Goal: Information Seeking & Learning: Learn about a topic

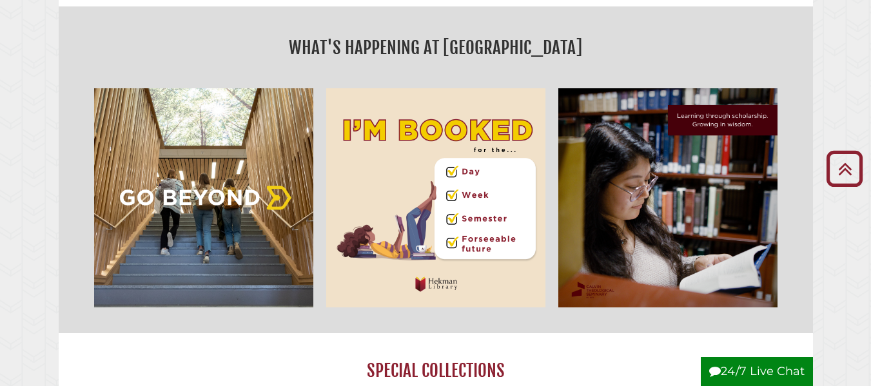
scroll to position [487, 0]
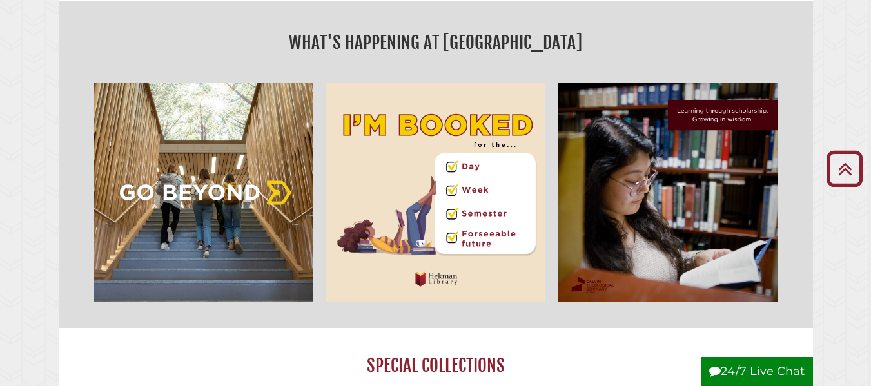
click at [455, 144] on img "slideshow" at bounding box center [436, 193] width 232 height 232
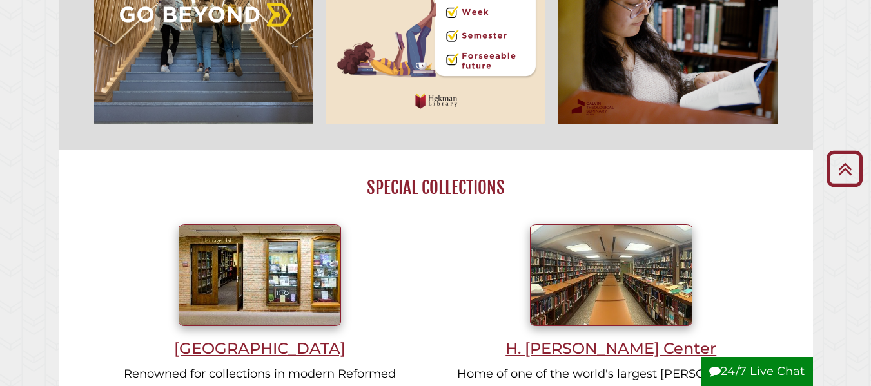
scroll to position [667, 0]
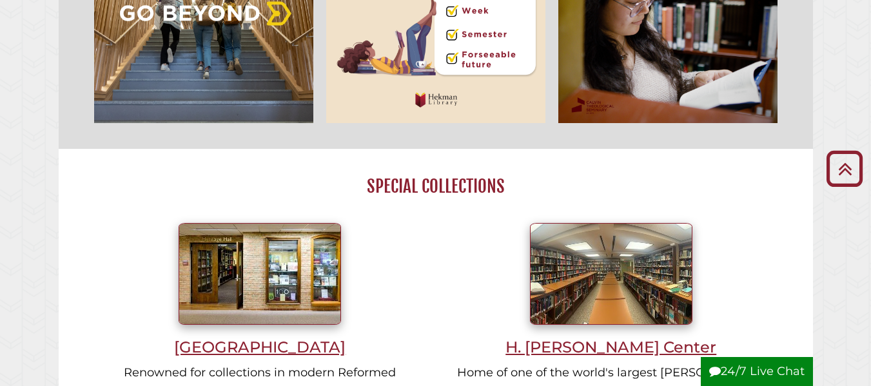
click at [223, 58] on img "slideshow" at bounding box center [204, 13] width 232 height 232
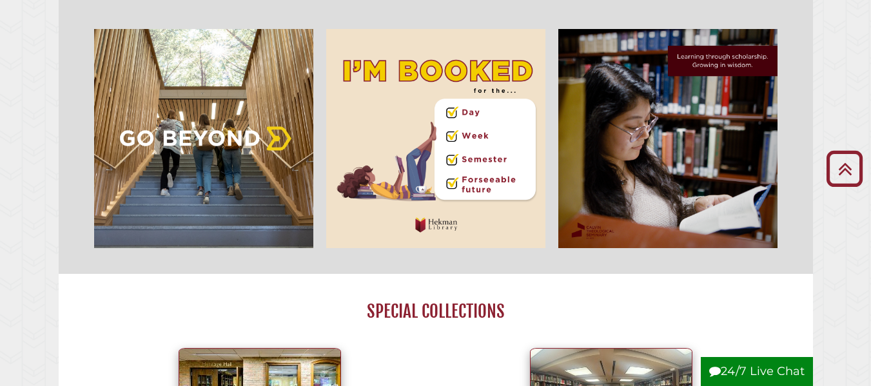
scroll to position [494, 0]
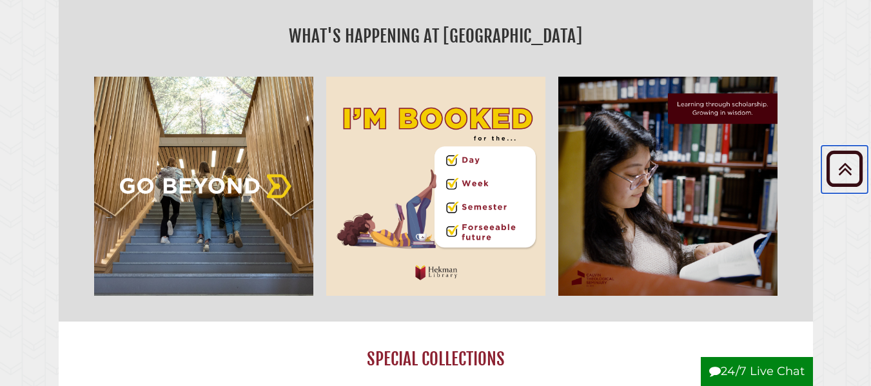
click at [856, 168] on icon "Back to Top" at bounding box center [845, 169] width 46 height 46
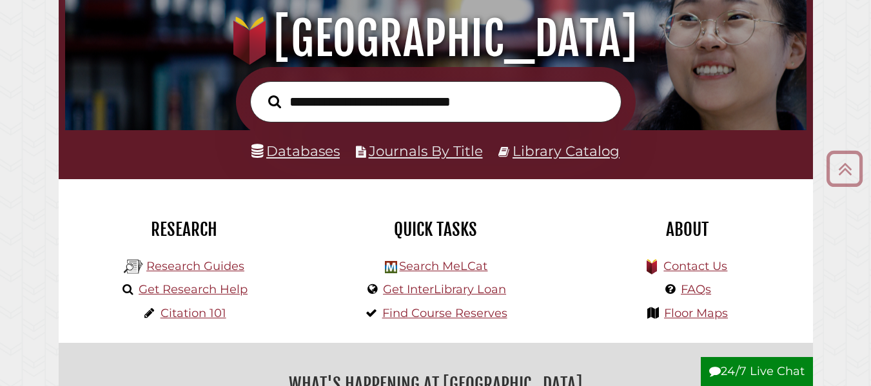
scroll to position [195, 0]
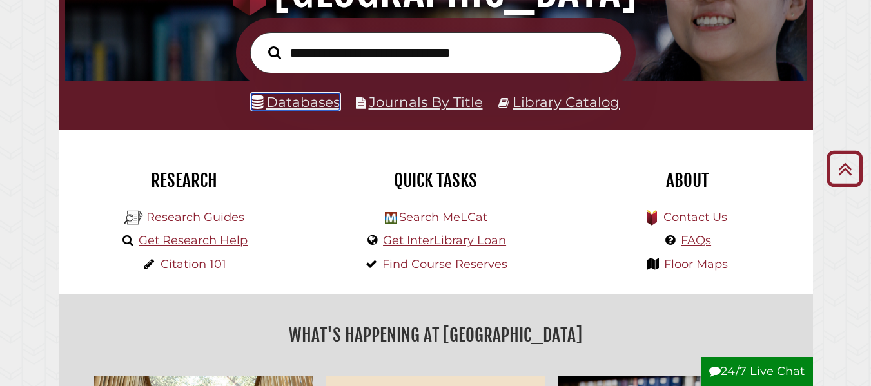
click at [304, 99] on link "Databases" at bounding box center [295, 101] width 88 height 17
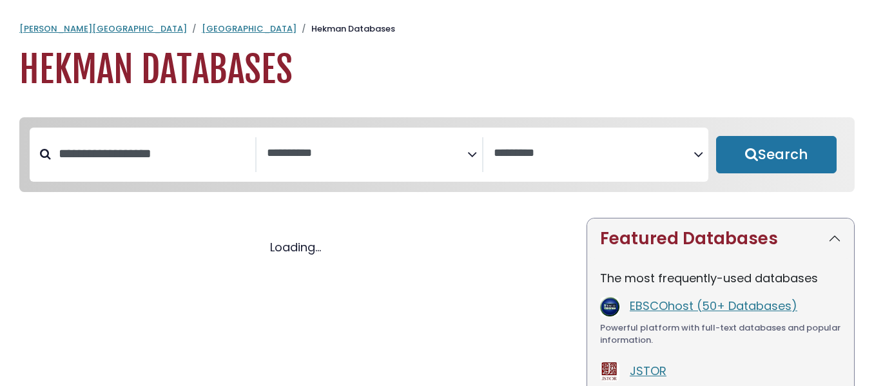
select select "Database Subject Filter"
select select "Database Vendors Filter"
select select "Database Subject Filter"
select select "Database Vendors Filter"
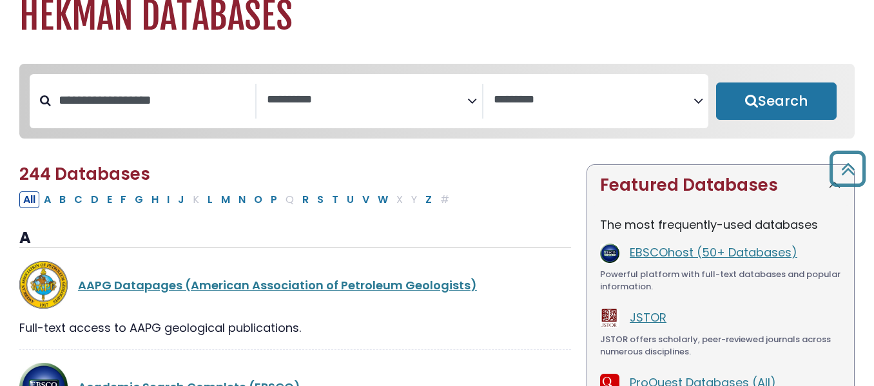
scroll to position [52, 0]
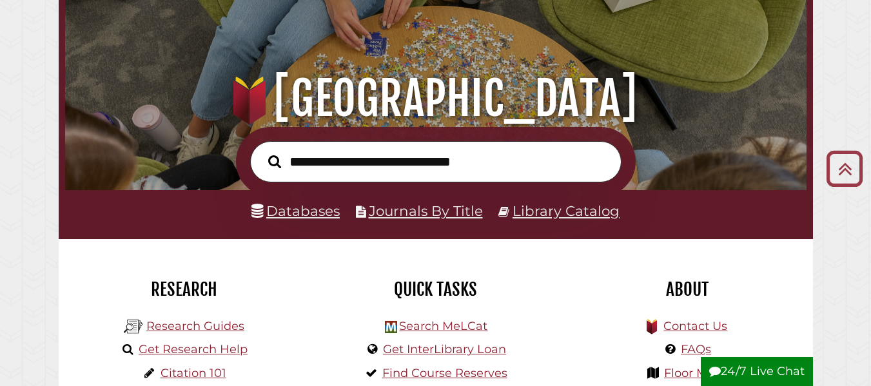
scroll to position [85, 0]
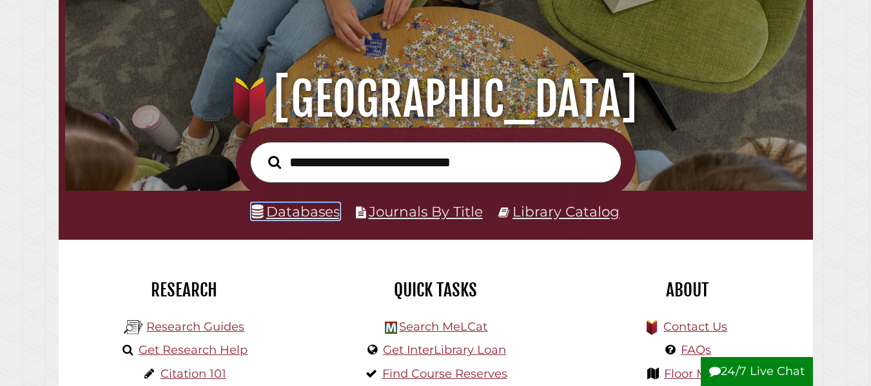
click at [309, 215] on link "Databases" at bounding box center [295, 211] width 88 height 17
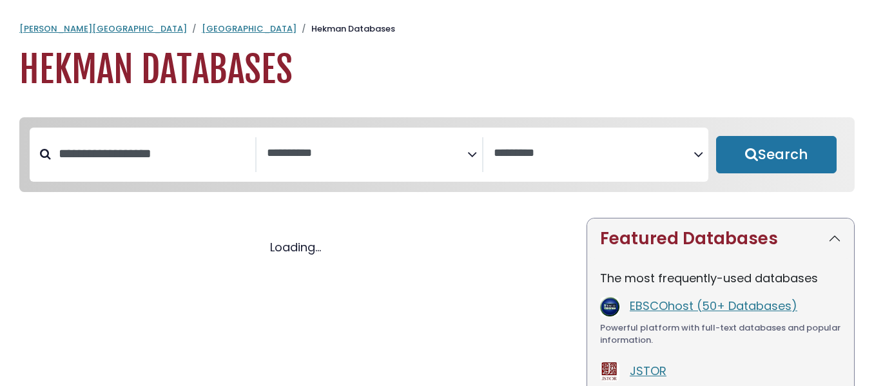
select select "Database Subject Filter"
select select "Database Vendors Filter"
select select "Database Subject Filter"
select select "Database Vendors Filter"
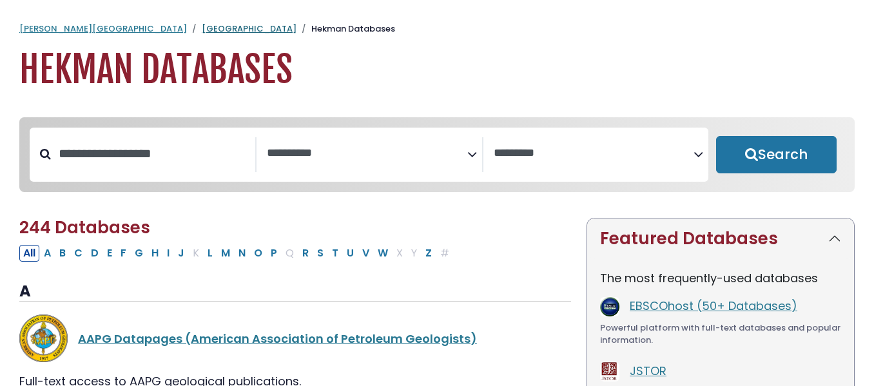
click at [202, 29] on link "[GEOGRAPHIC_DATA]" at bounding box center [249, 29] width 95 height 12
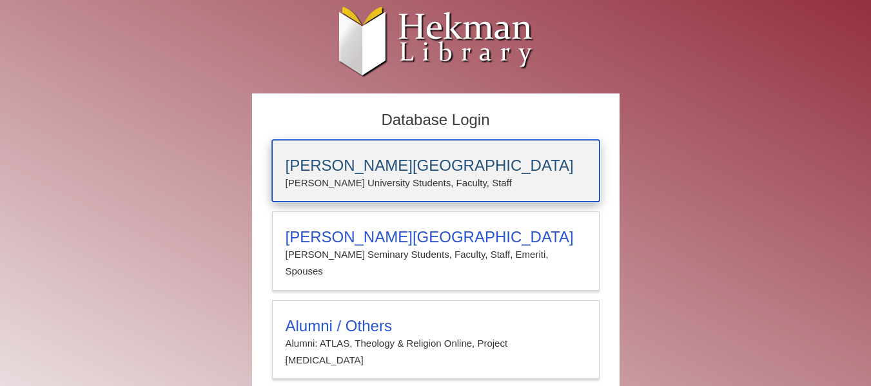
click at [427, 168] on h3 "[PERSON_NAME][GEOGRAPHIC_DATA]" at bounding box center [436, 166] width 300 height 18
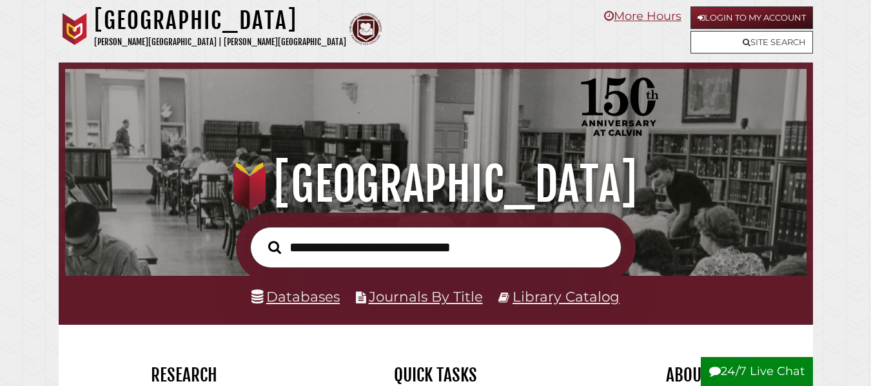
scroll to position [245, 735]
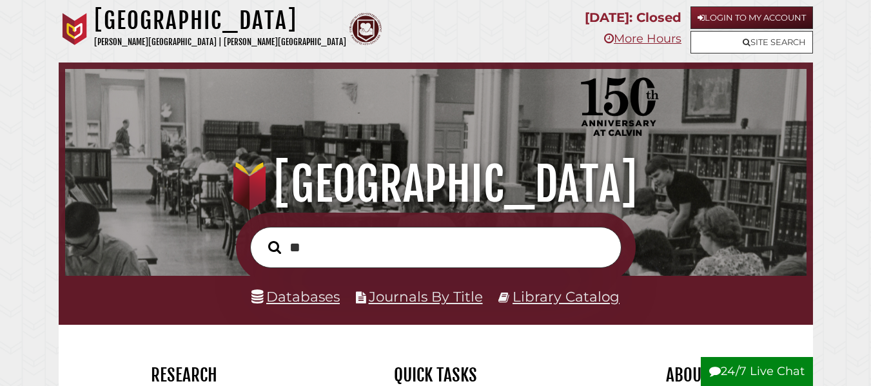
type input "*"
type input "**********"
click at [262, 237] on button "Search" at bounding box center [275, 247] width 26 height 20
